Goal: Information Seeking & Learning: Learn about a topic

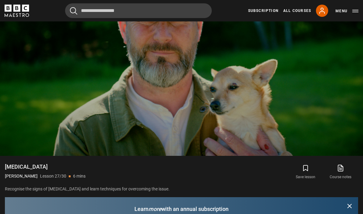
scroll to position [312, 0]
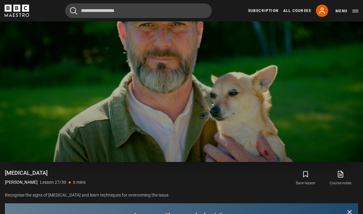
click at [207, 92] on video-js "Video Player is loading. Play Lesson Separation anxiety 10s Skip Back 10 second…" at bounding box center [181, 59] width 363 height 204
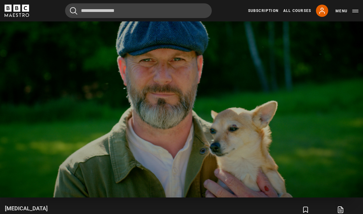
scroll to position [277, 0]
click at [190, 155] on video-js "Video Player is loading. Play Lesson Separation anxiety 10s Skip Back 10 second…" at bounding box center [181, 95] width 363 height 204
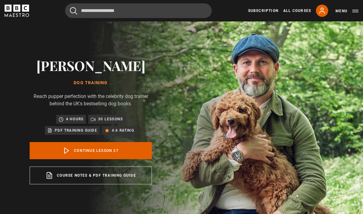
scroll to position [0, 0]
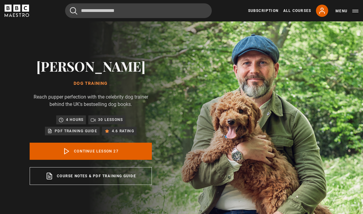
click at [107, 123] on p "30 lessons" at bounding box center [110, 120] width 25 height 6
click at [109, 123] on p "30 lessons" at bounding box center [110, 120] width 25 height 6
click at [343, 12] on button "Menu" at bounding box center [347, 11] width 23 height 6
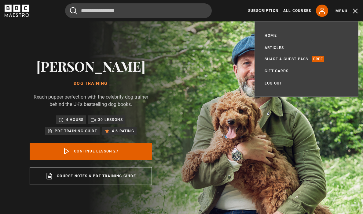
click at [292, 127] on img at bounding box center [202, 121] width 363 height 200
click at [182, 85] on div "Steve Mann Dog Training Reach pupper perfection with the celebrity dog trainer …" at bounding box center [91, 121] width 182 height 200
click at [169, 209] on div "Steve Mann Dog Training Reach pupper perfection with the celebrity dog trainer …" at bounding box center [91, 121] width 182 height 200
click at [73, 123] on p "4 hours" at bounding box center [74, 120] width 17 height 6
click at [270, 37] on link "Home" at bounding box center [271, 35] width 12 height 6
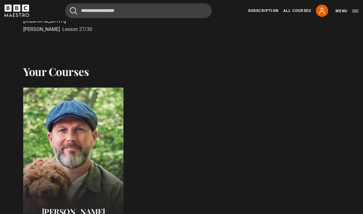
scroll to position [262, 0]
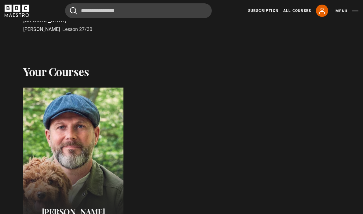
click at [85, 169] on div at bounding box center [73, 161] width 110 height 162
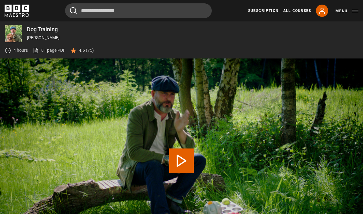
scroll to position [211, 0]
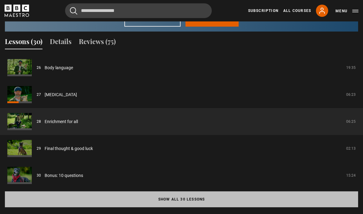
click at [188, 207] on button "Show all 30 lessons" at bounding box center [182, 199] width 354 height 16
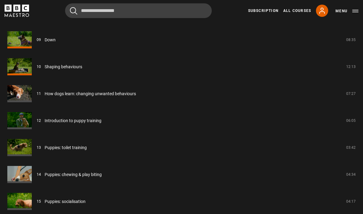
scroll to position [804, 0]
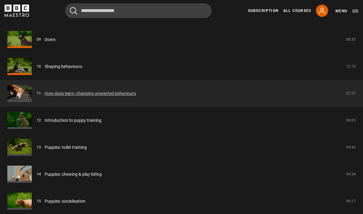
click at [77, 97] on link "How dogs learn: changing unwanted behaviours" at bounding box center [90, 93] width 91 height 6
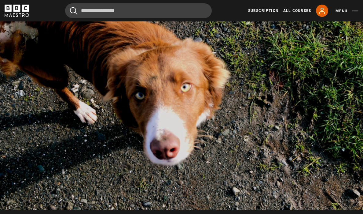
scroll to position [278, 0]
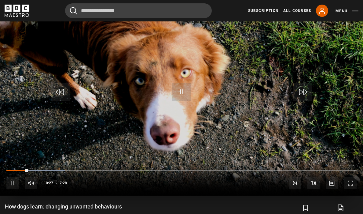
click at [132, 114] on video-js "Video Player is loading. Play Lesson How dogs learn: changing unwanted behaviou…" at bounding box center [181, 93] width 363 height 204
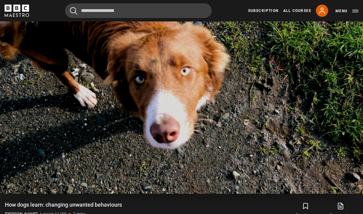
scroll to position [280, 0]
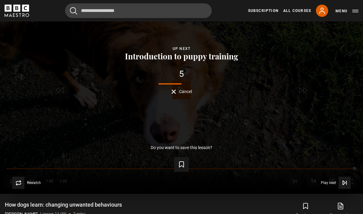
click at [181, 147] on div "Lesson Completed Up next Introduction to puppy training 5 Cancel Do you want to…" at bounding box center [181, 91] width 363 height 204
click at [340, 189] on span "Video Player" at bounding box center [345, 183] width 12 height 12
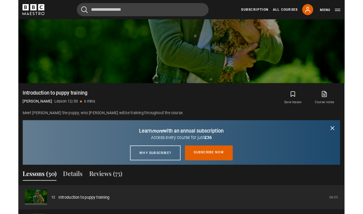
scroll to position [401, 0]
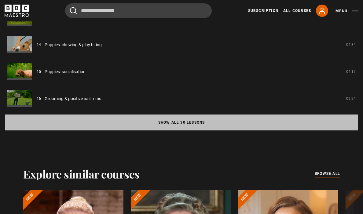
click at [175, 130] on button "Show all 30 lessons" at bounding box center [182, 122] width 354 height 16
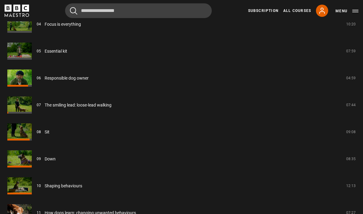
scroll to position [684, 0]
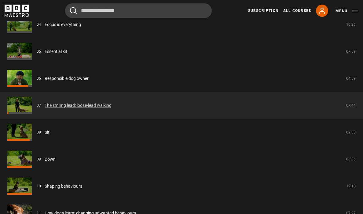
click at [45, 109] on link "The smiling lead: loose-lead walking" at bounding box center [78, 105] width 67 height 6
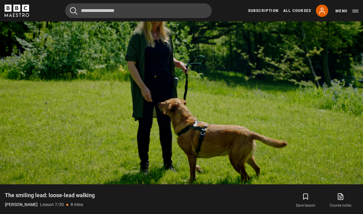
scroll to position [290, 0]
